Goal: Register for event/course

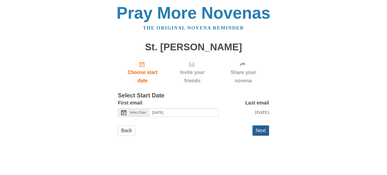
click at [260, 134] on button "Next" at bounding box center [260, 130] width 17 height 10
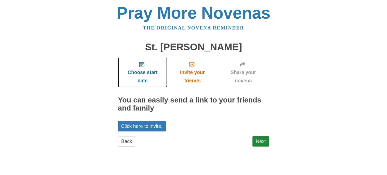
click at [138, 71] on span "Choose start date" at bounding box center [142, 76] width 39 height 17
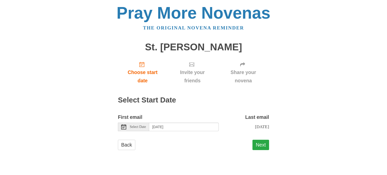
click at [261, 147] on button "Next" at bounding box center [260, 145] width 17 height 10
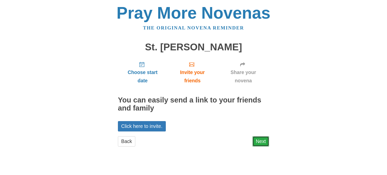
click at [260, 142] on link "Next" at bounding box center [260, 141] width 17 height 10
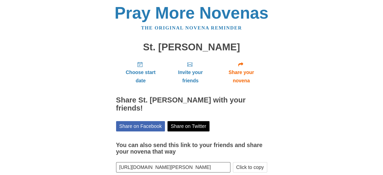
scroll to position [27, 0]
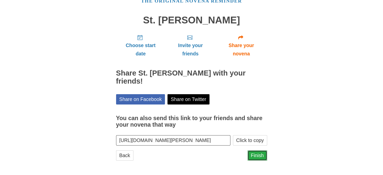
click at [254, 156] on link "Finish" at bounding box center [257, 155] width 20 height 10
